Goal: Check status: Check status

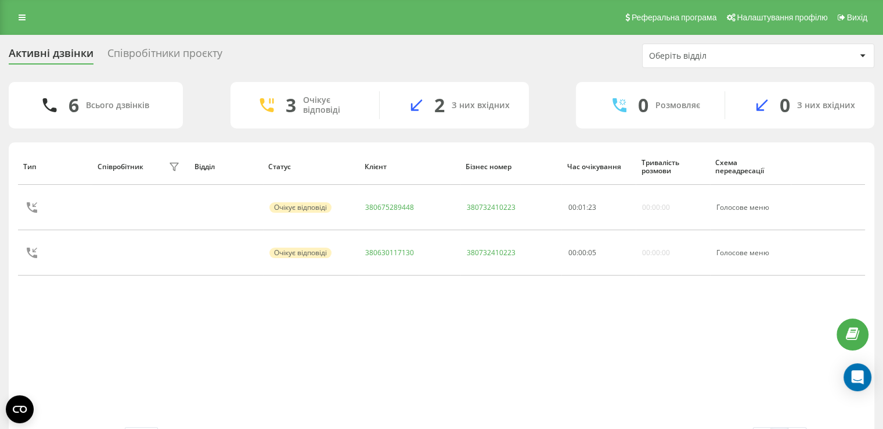
click at [199, 56] on div "Співробітники проєкту" at bounding box center [164, 56] width 115 height 18
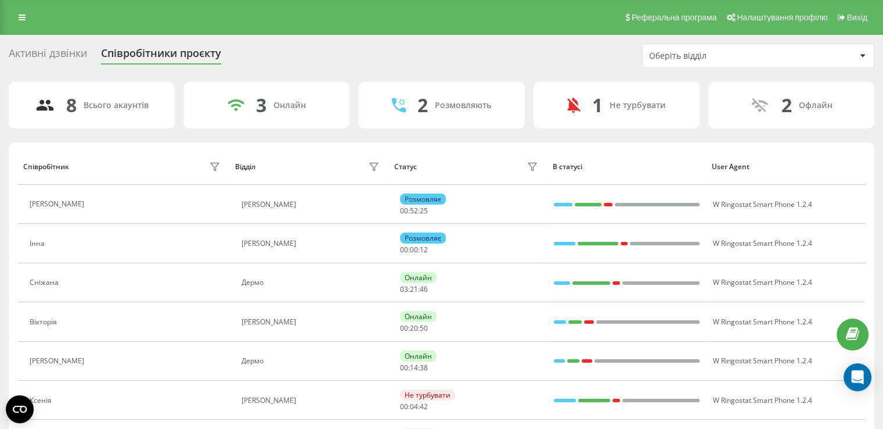
click at [77, 50] on div "Активні дзвінки" at bounding box center [48, 56] width 78 height 18
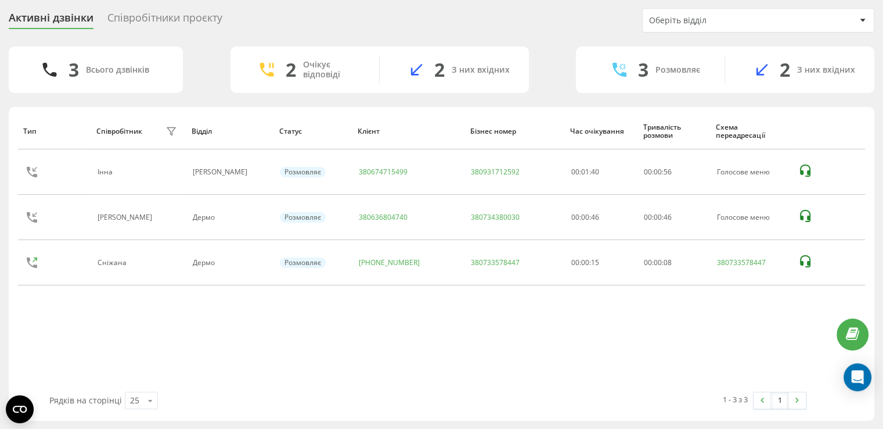
scroll to position [18, 0]
